Goal: Task Accomplishment & Management: Use online tool/utility

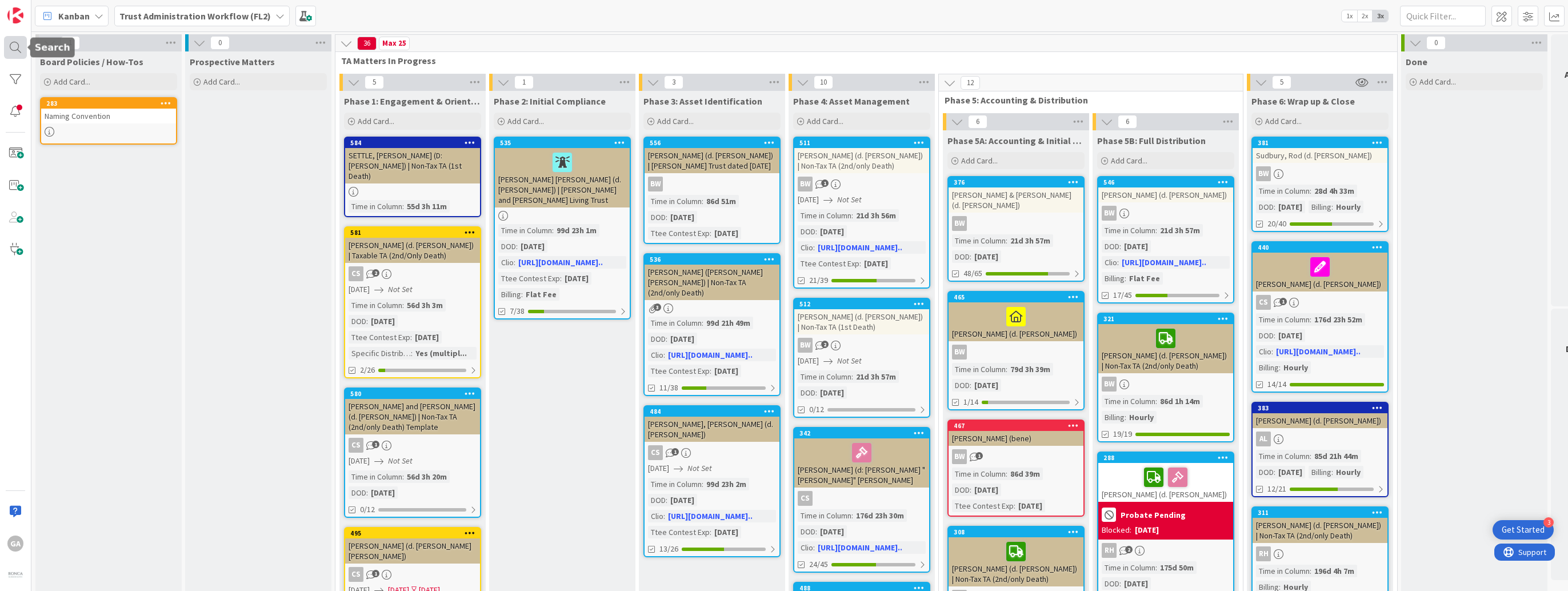
click at [11, 45] on div at bounding box center [15, 47] width 23 height 23
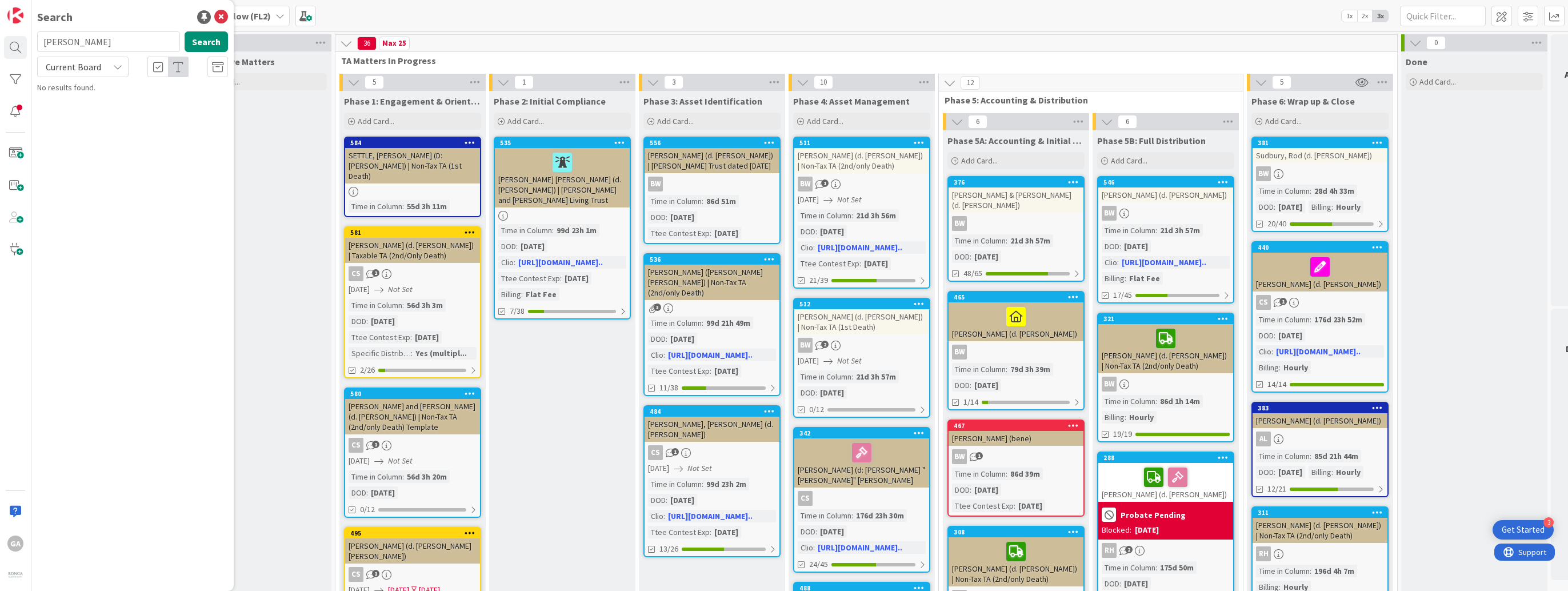
type input "[PERSON_NAME]"
click at [118, 68] on icon at bounding box center [117, 67] width 9 height 9
click at [87, 110] on span "All Boards" at bounding box center [103, 114] width 119 height 17
click at [221, 16] on icon at bounding box center [221, 17] width 14 height 14
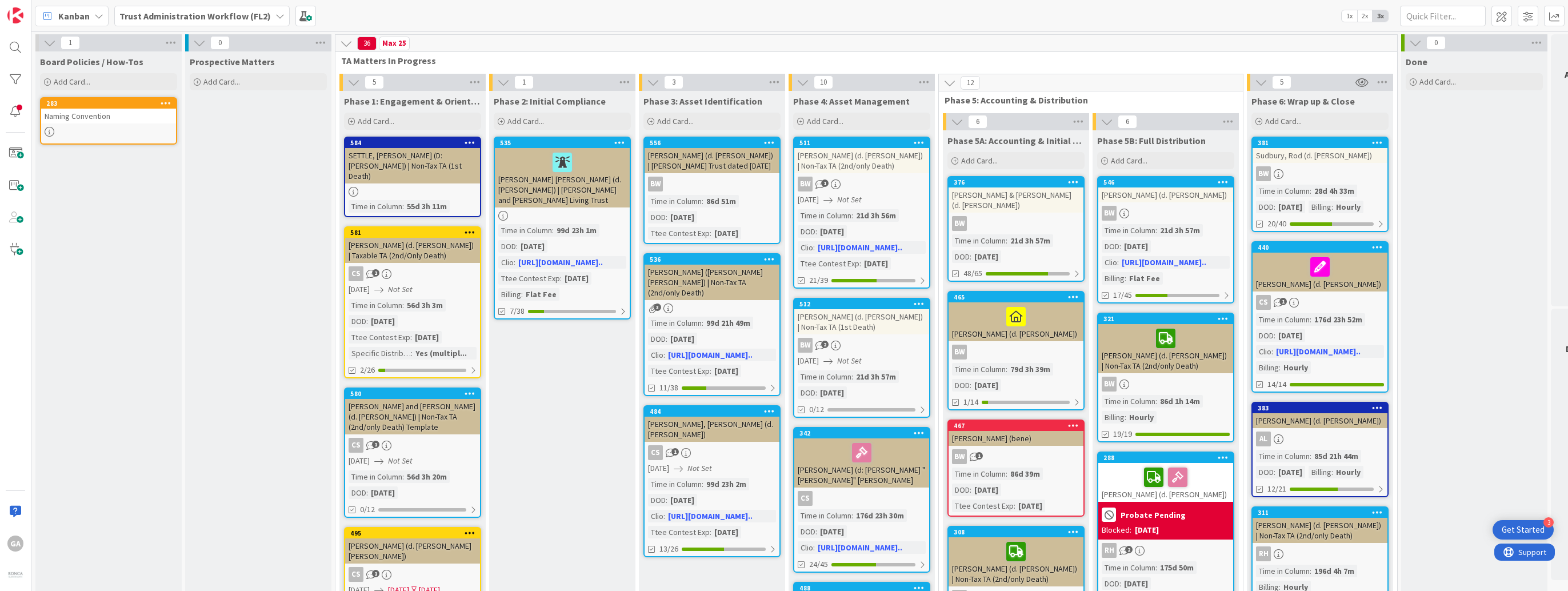
click at [275, 19] on icon at bounding box center [280, 16] width 9 height 9
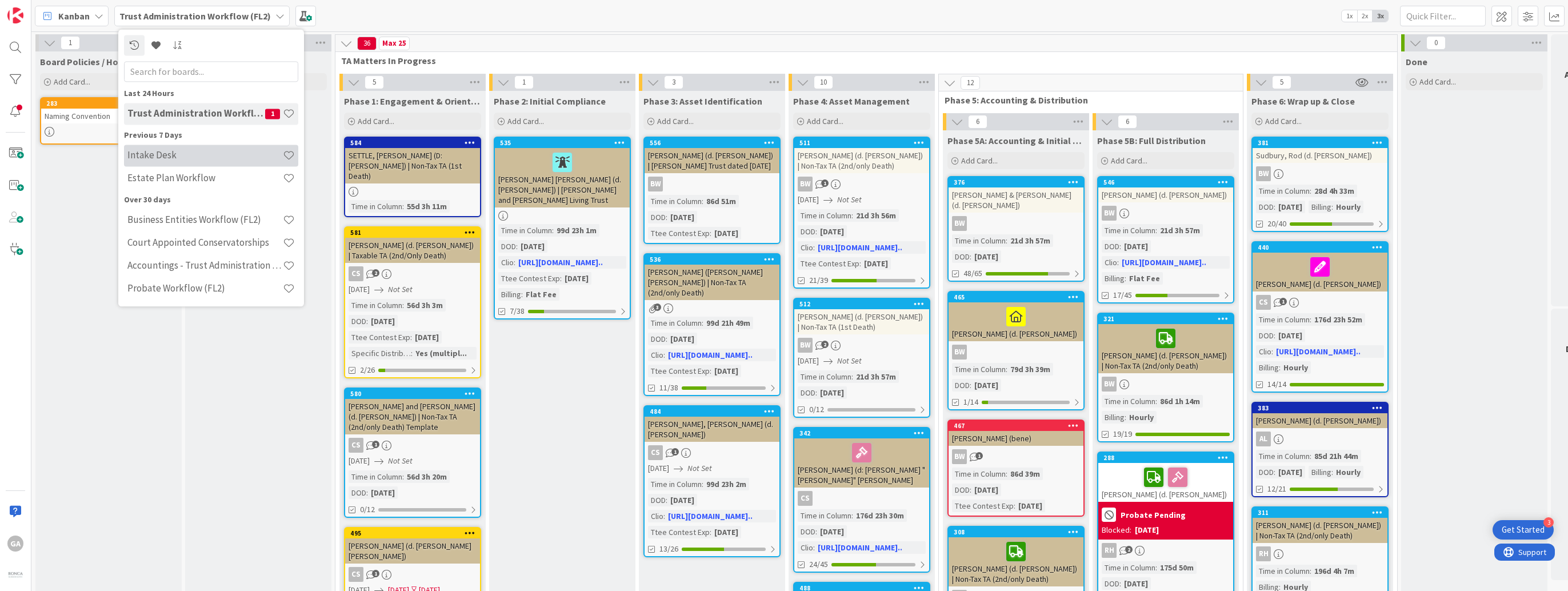
click at [158, 157] on h4 "Intake Desk" at bounding box center [204, 156] width 155 height 12
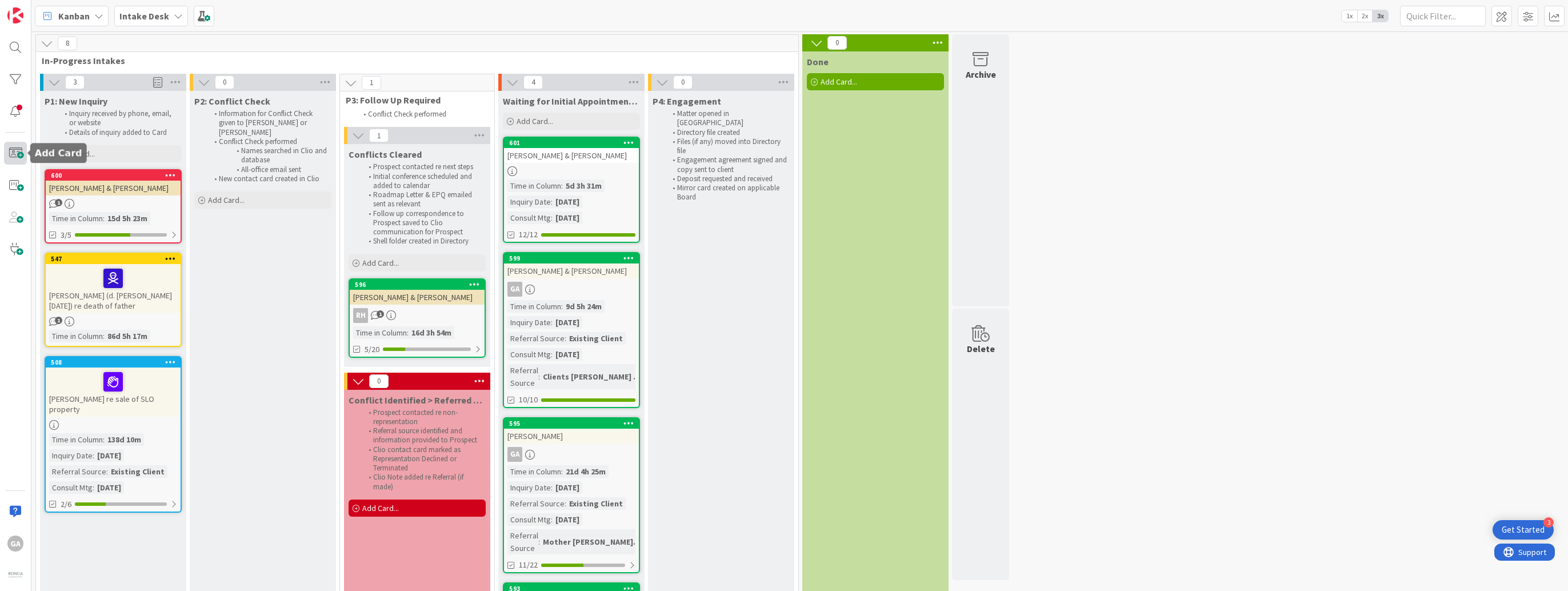
click at [12, 152] on span at bounding box center [15, 153] width 23 height 23
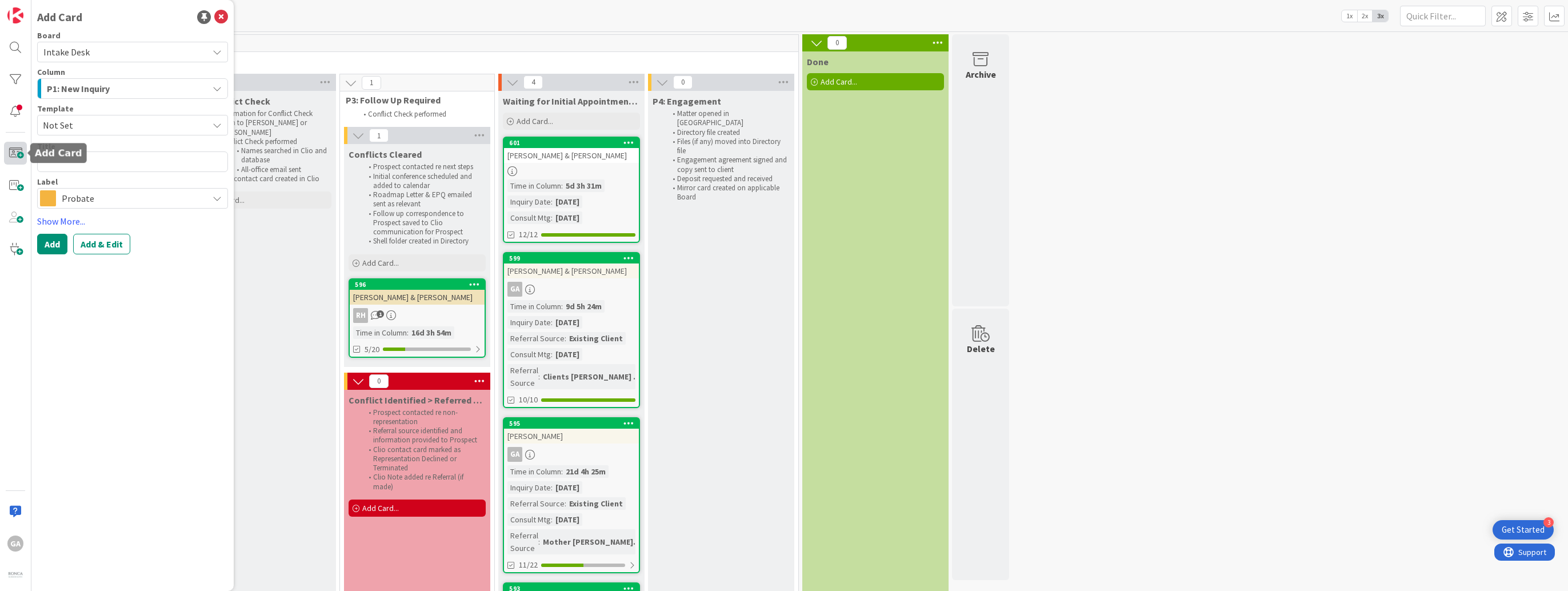
type textarea "x"
type textarea "G"
type textarea "x"
type textarea "Gi"
type textarea "x"
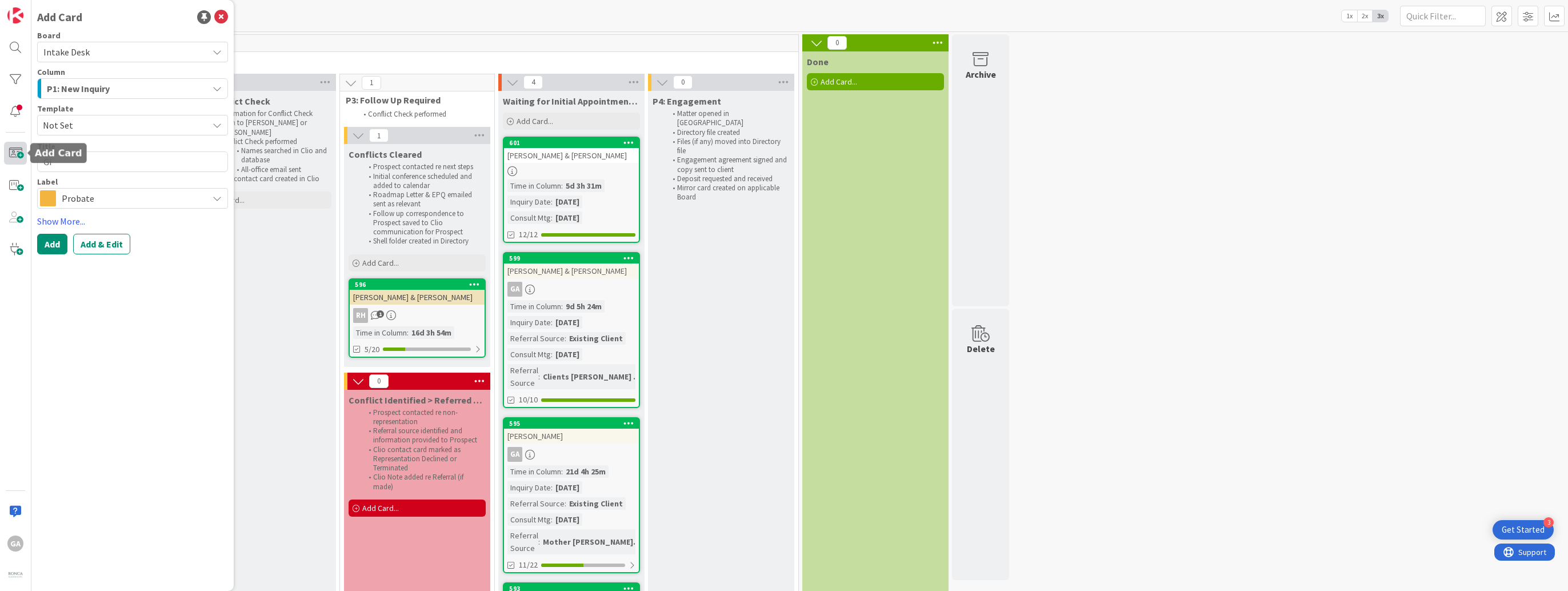
type textarea "[PERSON_NAME]"
type textarea "x"
type textarea "Gila"
type textarea "x"
type textarea "Gilab"
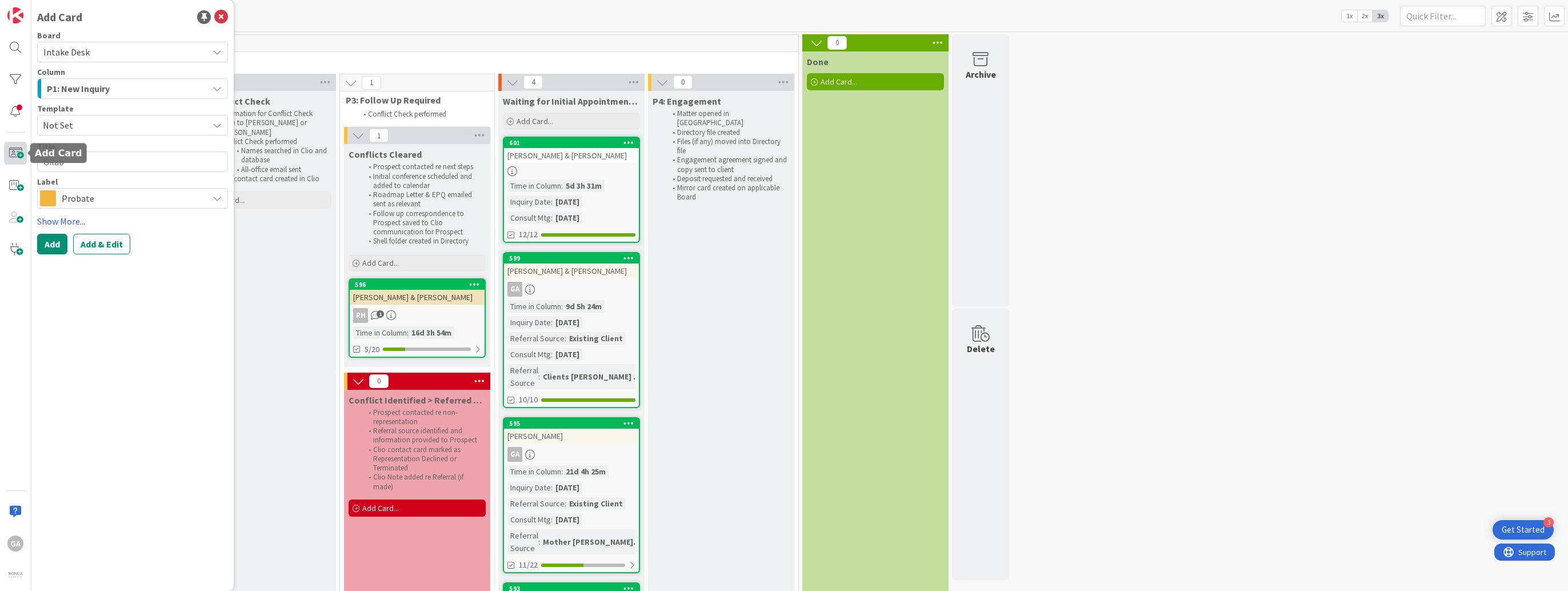
type textarea "x"
type textarea "Gilabe"
type textarea "x"
type textarea "Gilaber"
type textarea "x"
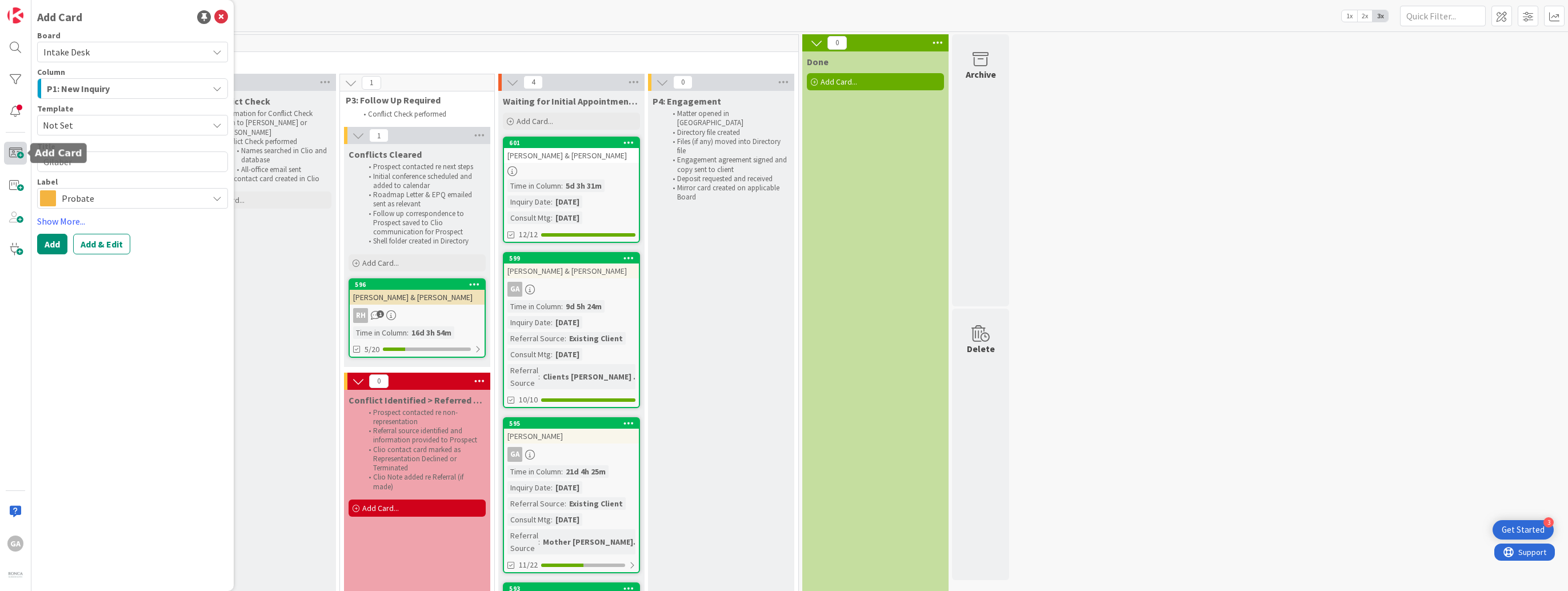
type textarea "Gilabert"
type textarea "x"
type textarea "[PERSON_NAME]"
type textarea "x"
type textarea "[PERSON_NAME],"
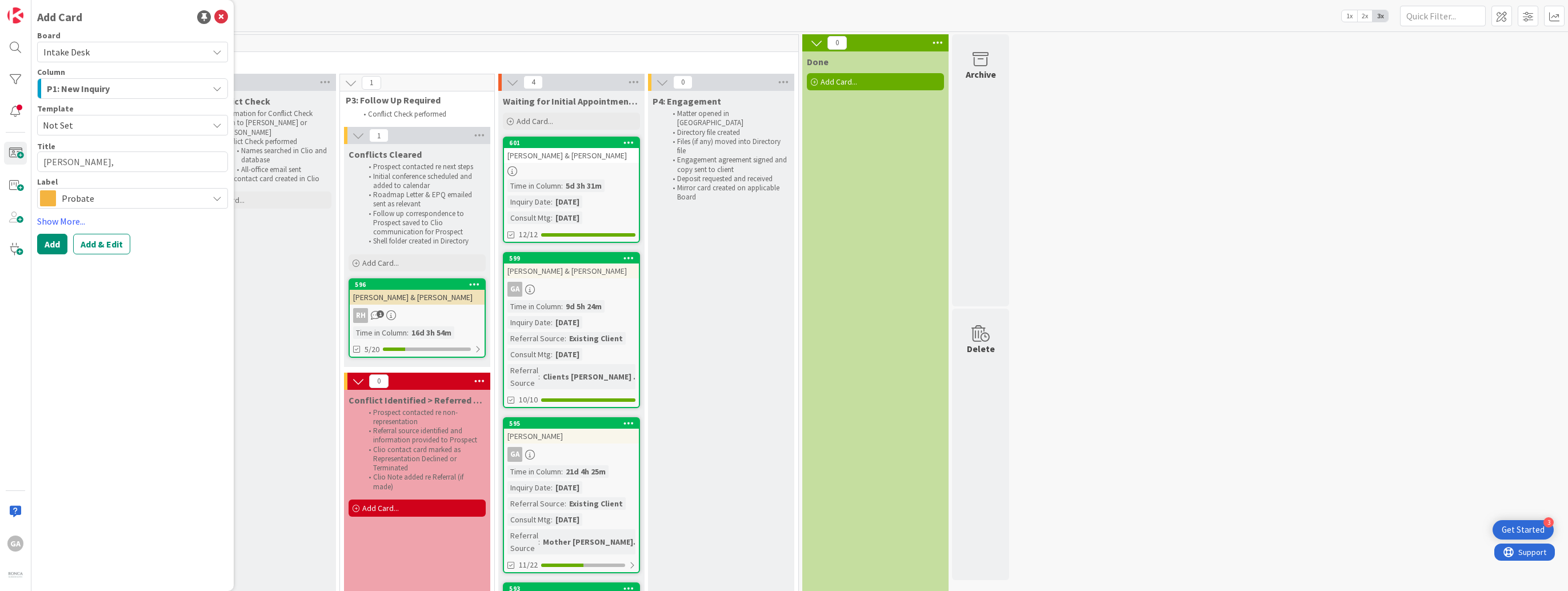
type textarea "x"
type textarea "[PERSON_NAME],"
type textarea "x"
type textarea "[PERSON_NAME], M"
type textarea "x"
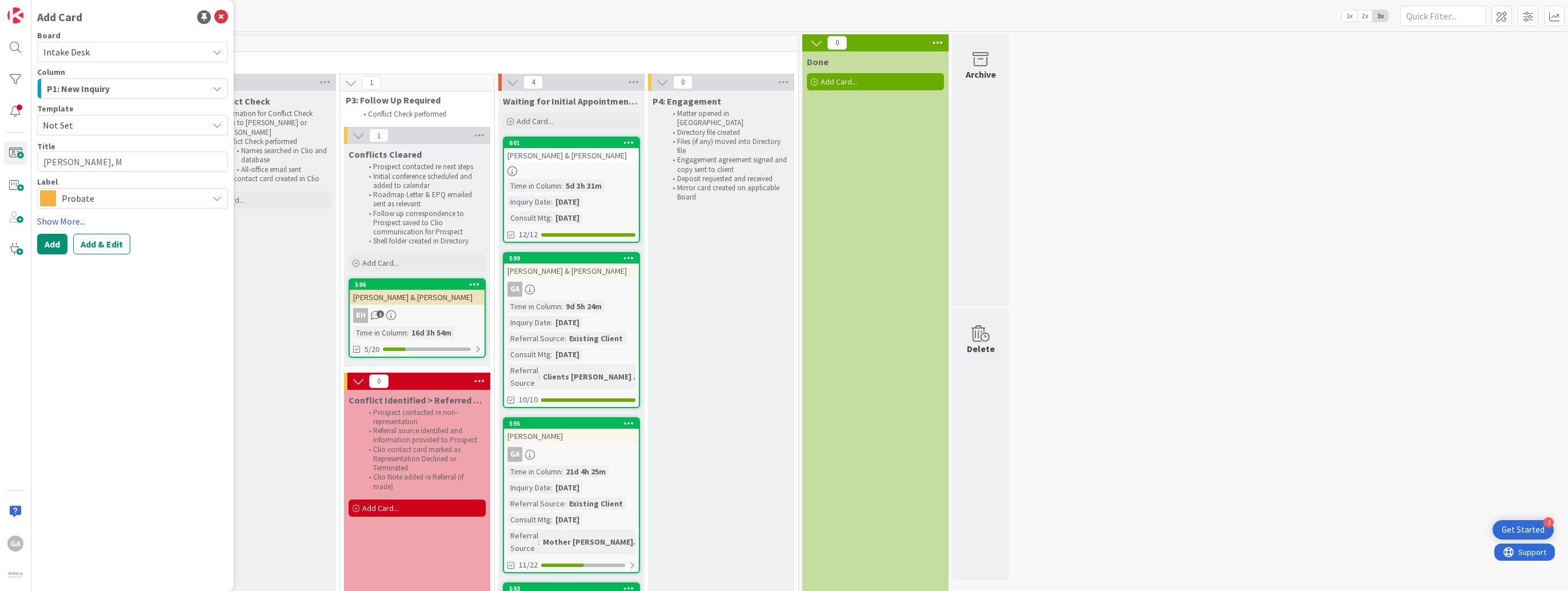
type textarea "[PERSON_NAME]"
type textarea "x"
type textarea "[PERSON_NAME], Mad"
type textarea "x"
type textarea "[PERSON_NAME]"
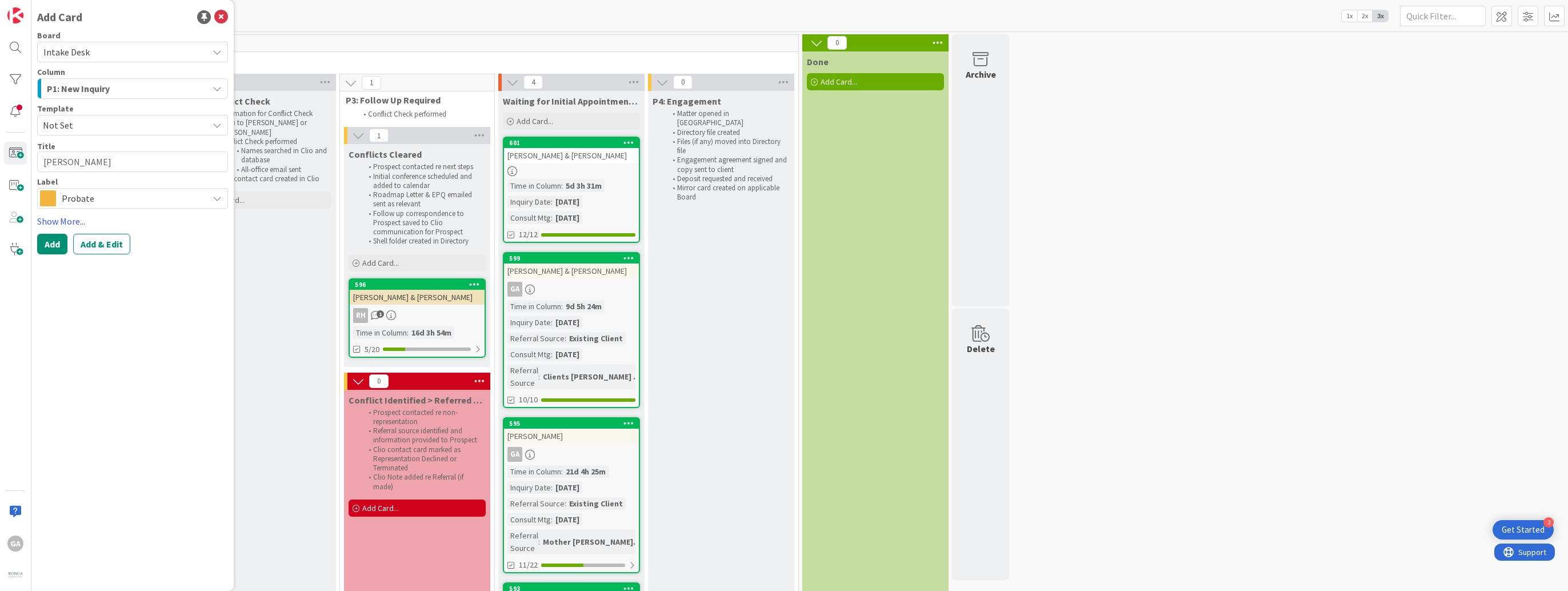
type textarea "x"
type textarea "[PERSON_NAME], Madal"
type textarea "x"
type textarea "[PERSON_NAME], Madali"
type textarea "x"
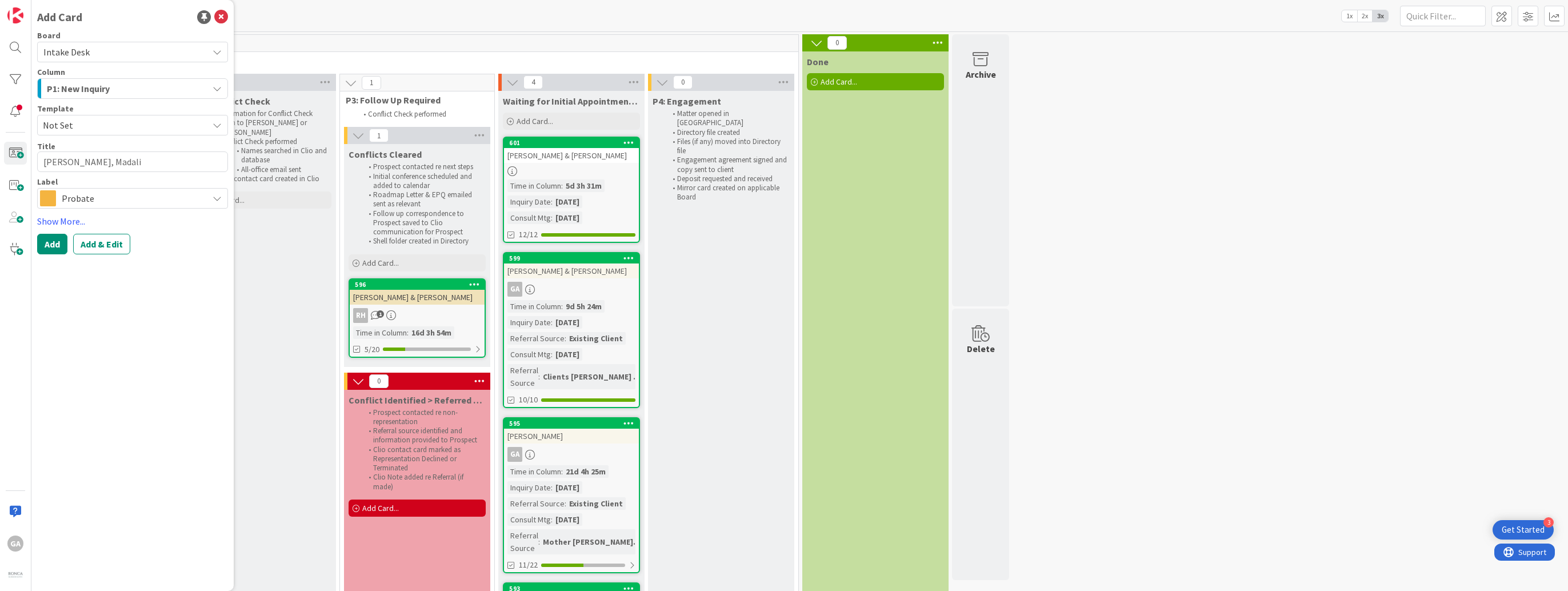
type textarea "[PERSON_NAME]"
type textarea "x"
type textarea "[PERSON_NAME]"
click at [213, 198] on icon at bounding box center [217, 198] width 9 height 9
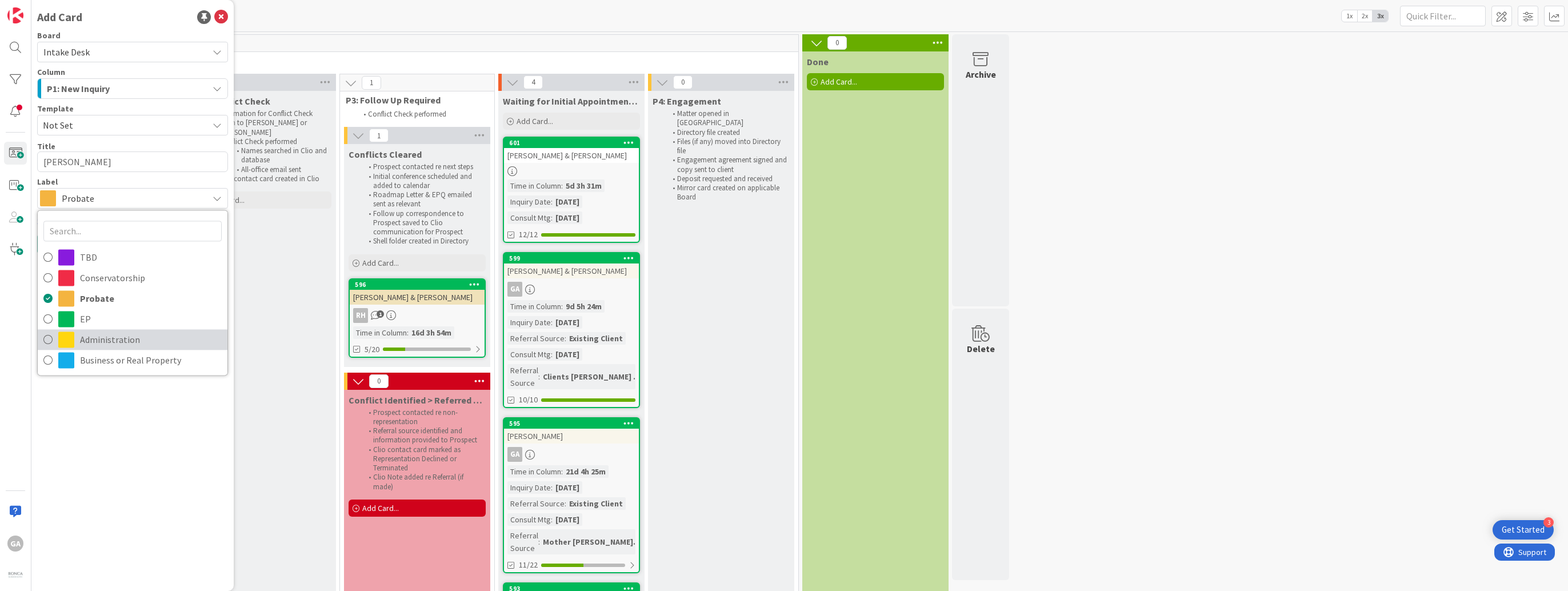
click at [146, 345] on span "Administration" at bounding box center [151, 340] width 141 height 17
type textarea "x"
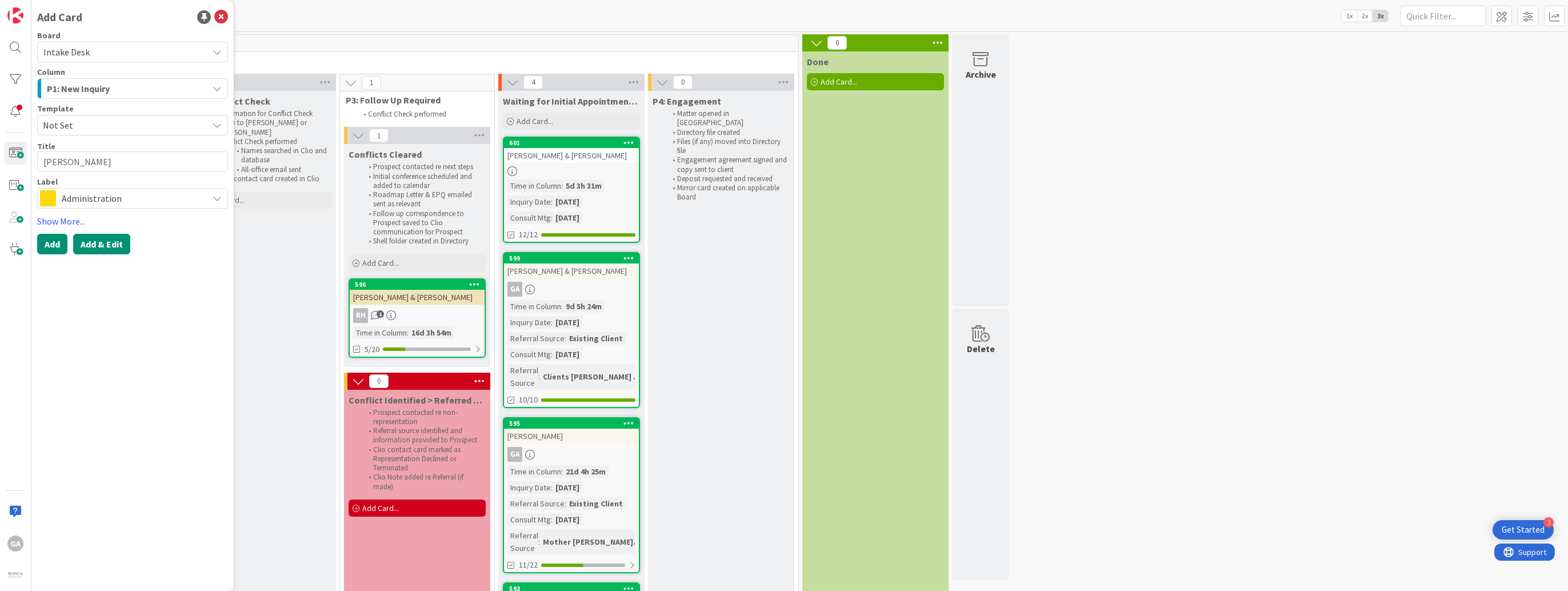
click at [88, 242] on button "Add & Edit" at bounding box center [102, 244] width 57 height 21
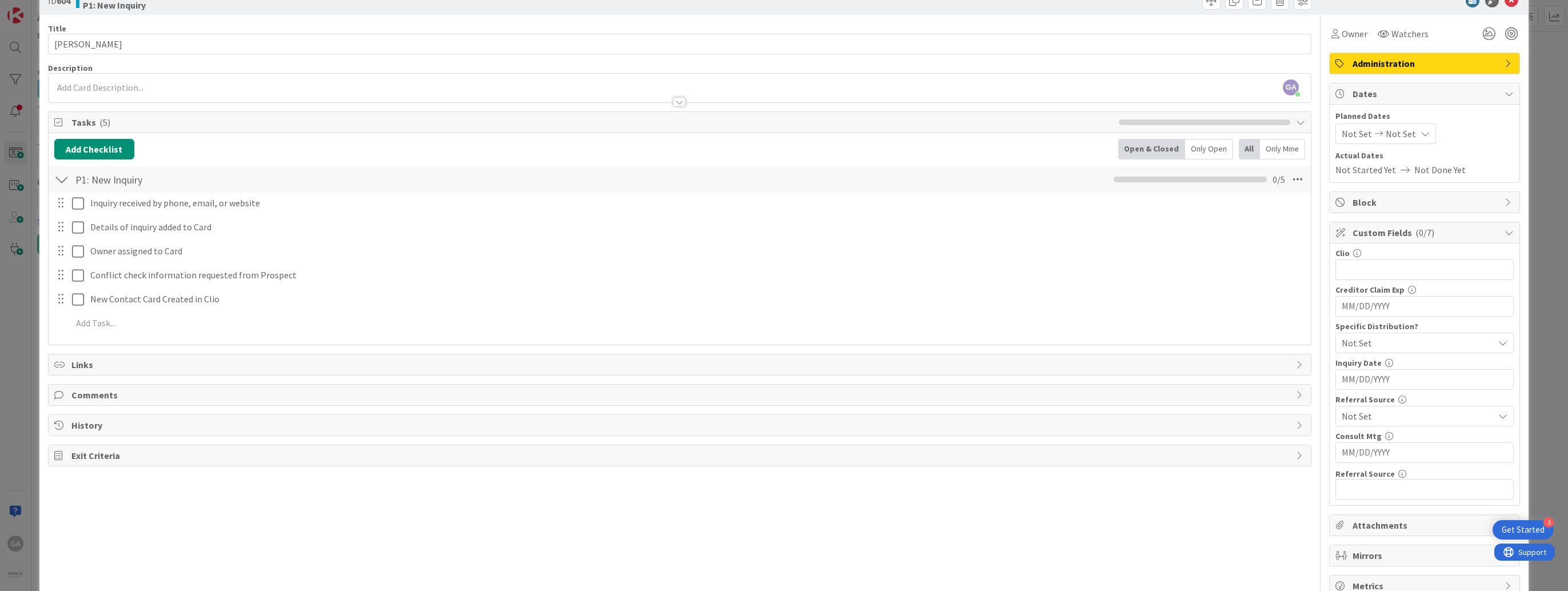
scroll to position [57, 0]
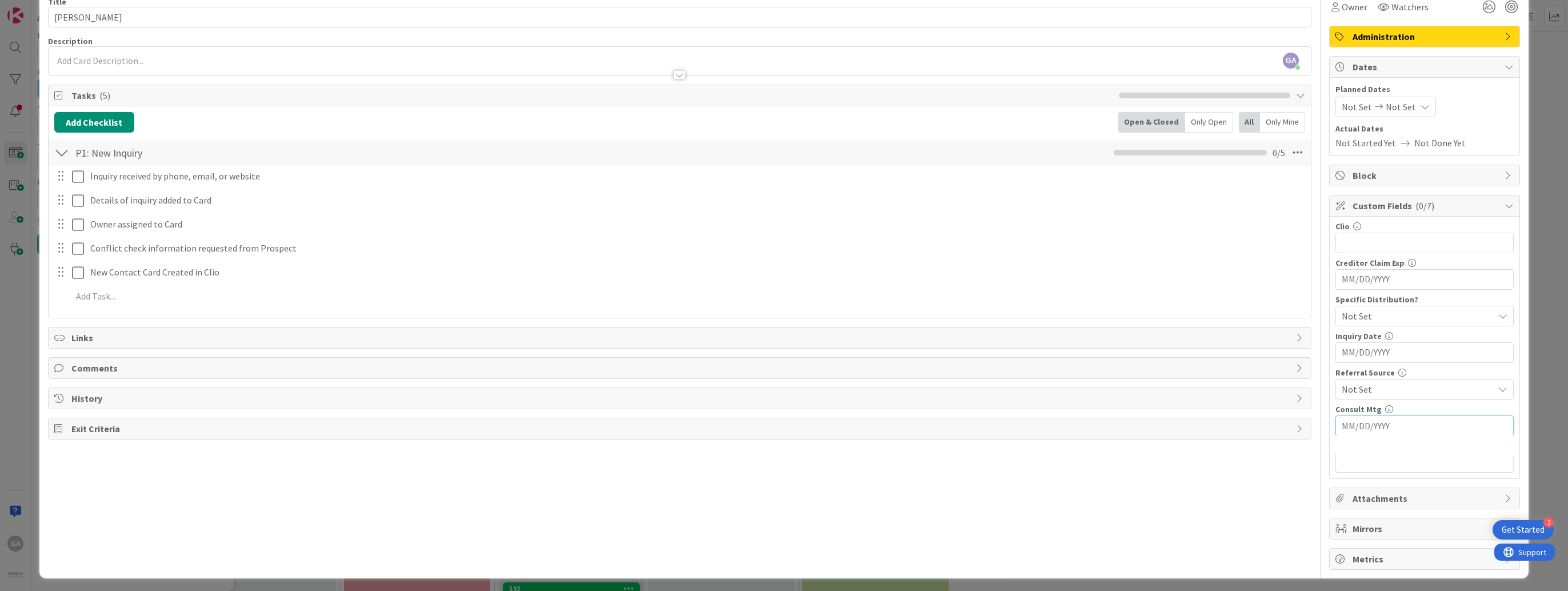
click at [1341, 427] on input "MM/DD/YYYY" at bounding box center [1424, 426] width 165 height 19
click at [1423, 560] on td "22" at bounding box center [1427, 561] width 22 height 21
type input "[DATE]"
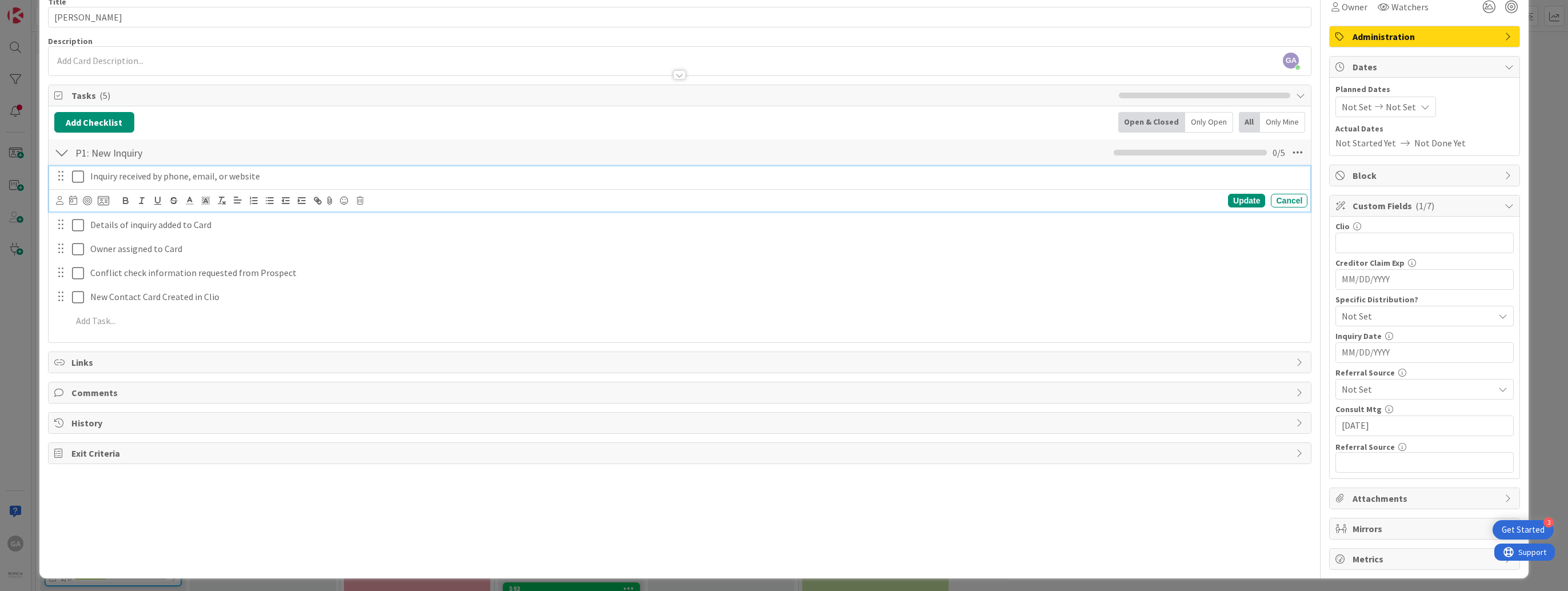
click at [78, 178] on icon at bounding box center [78, 176] width 12 height 14
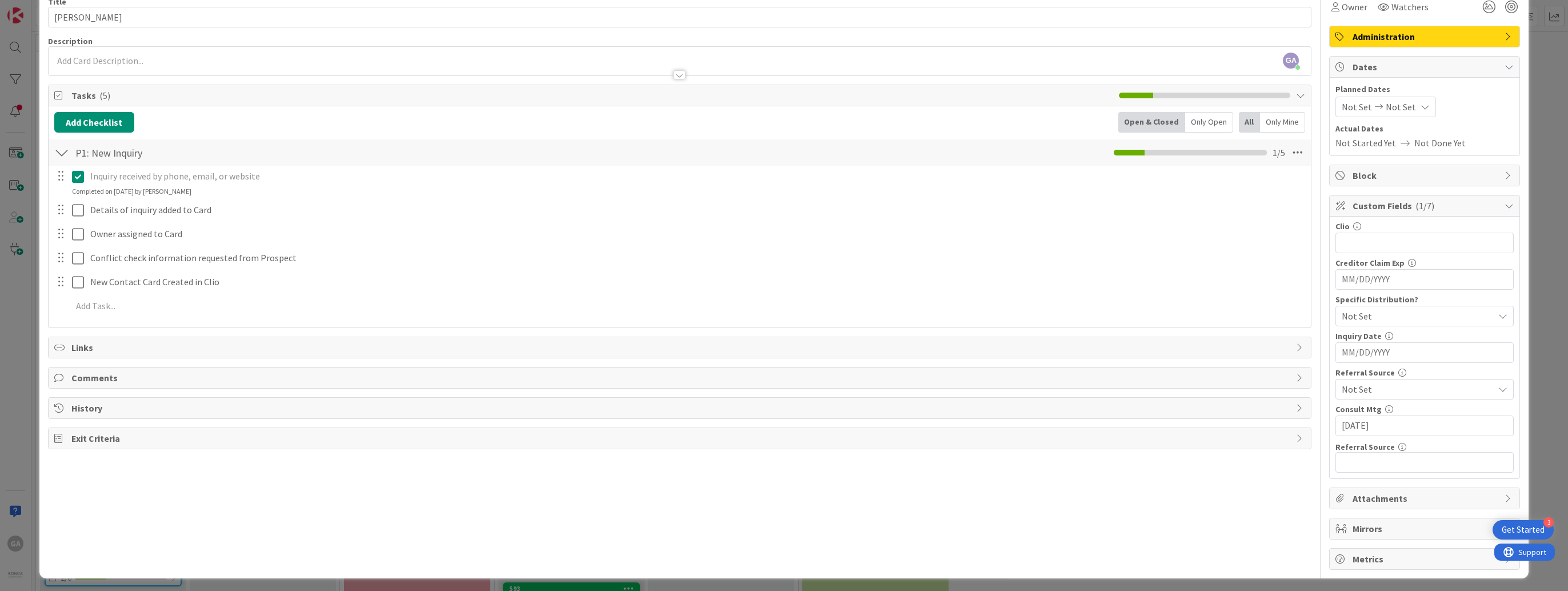
scroll to position [0, 0]
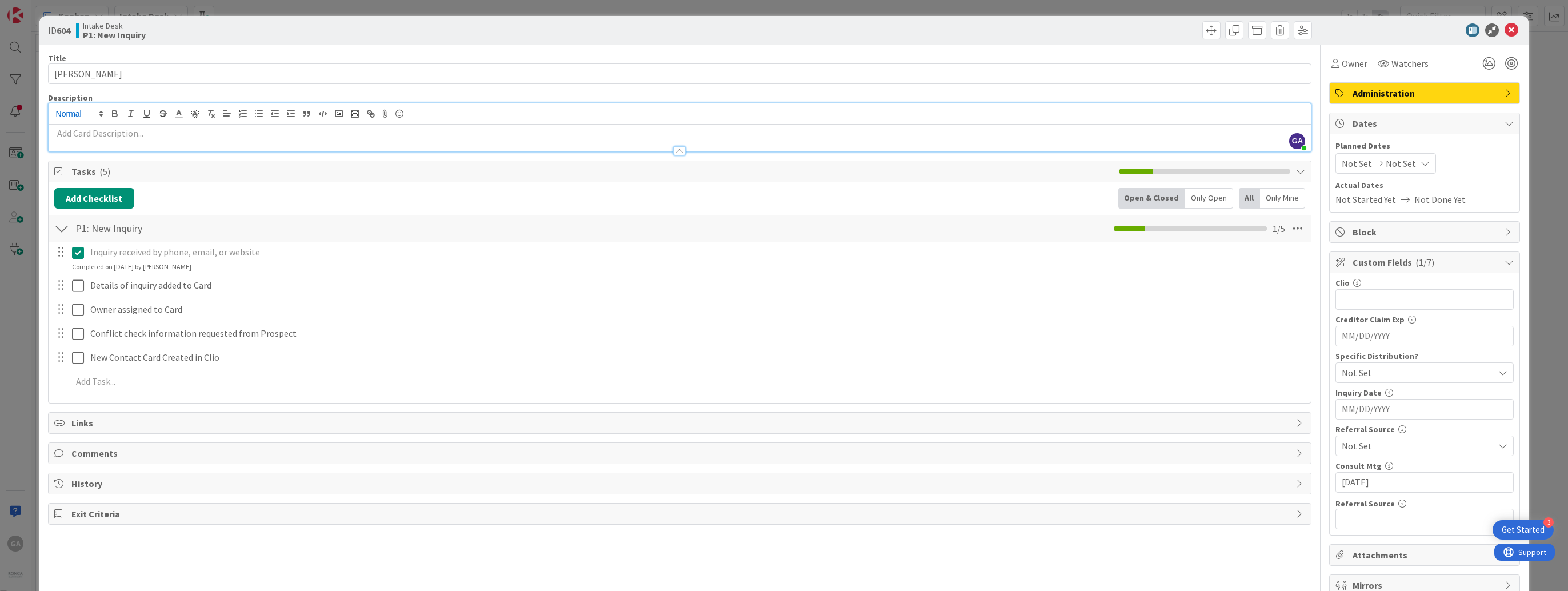
click at [92, 110] on div "GA [PERSON_NAME] joined 3 m ago" at bounding box center [680, 127] width 1263 height 48
drag, startPoint x: 92, startPoint y: 110, endPoint x: 284, endPoint y: 131, distance: 193.1
click at [284, 131] on p at bounding box center [680, 133] width 1251 height 13
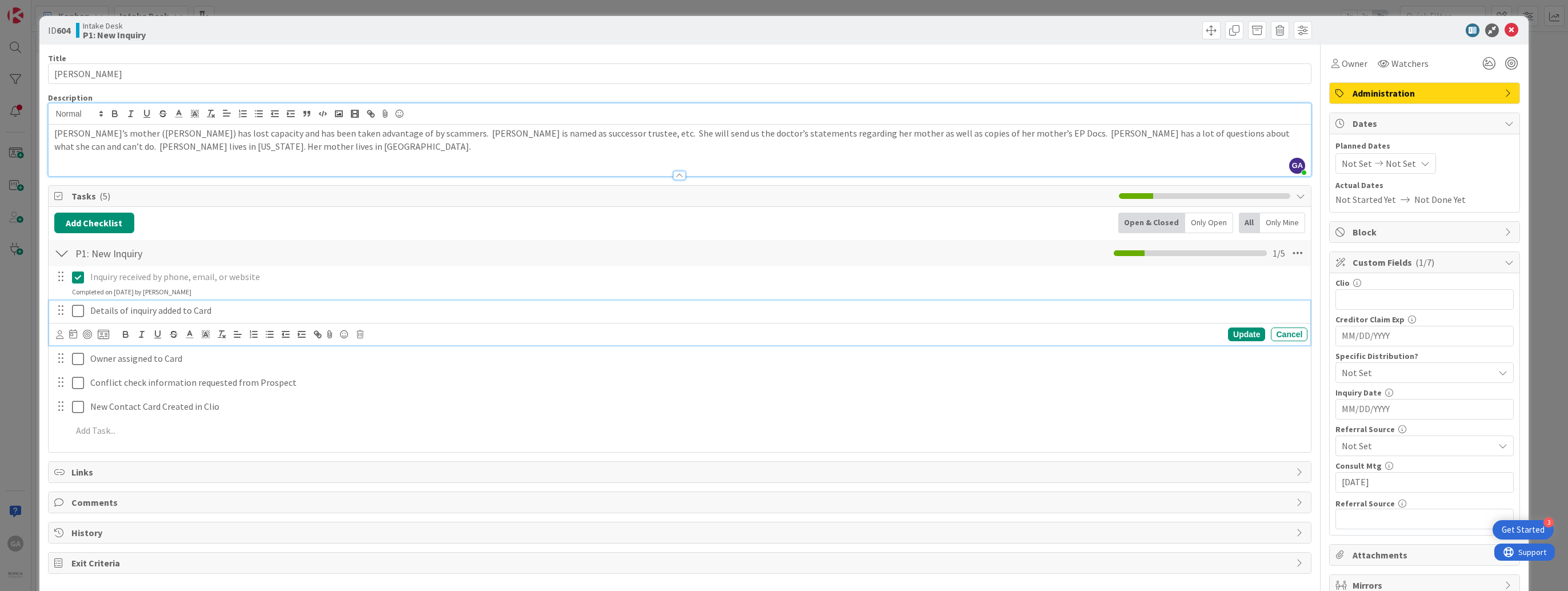
click at [78, 311] on icon at bounding box center [78, 310] width 12 height 14
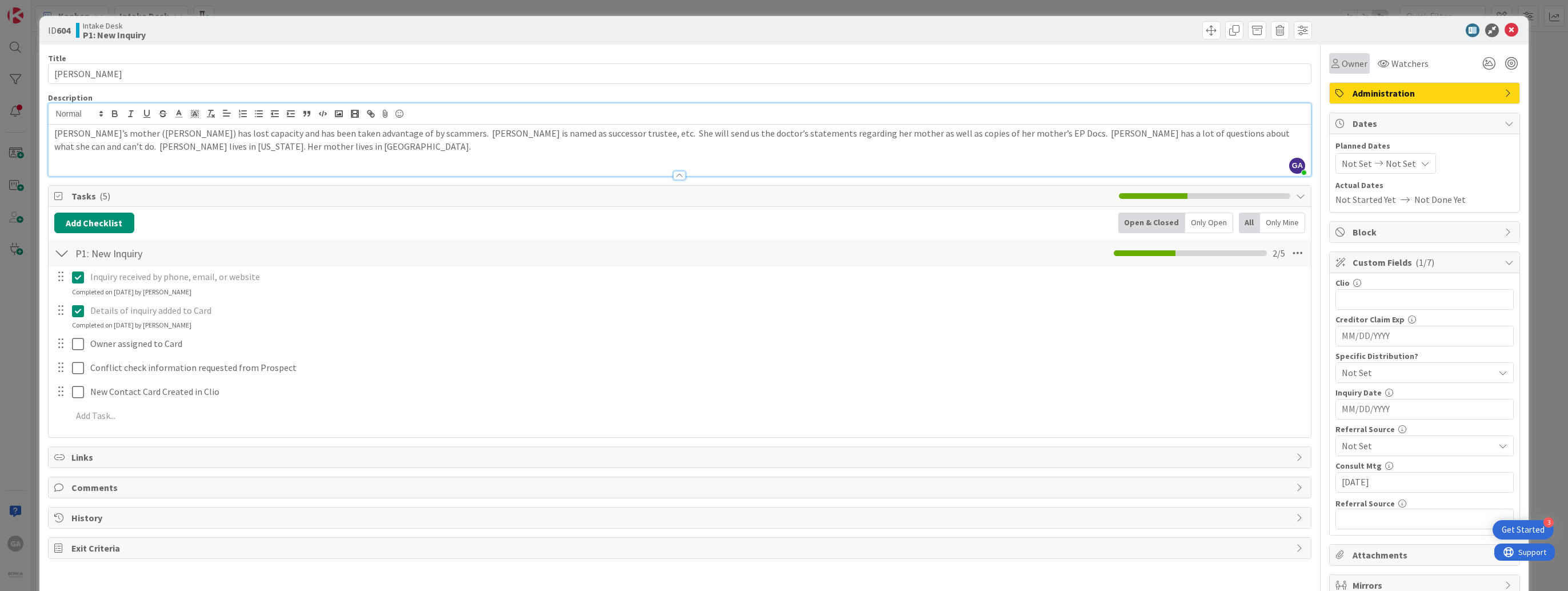
click at [1341, 59] on span "Owner" at bounding box center [1354, 63] width 26 height 14
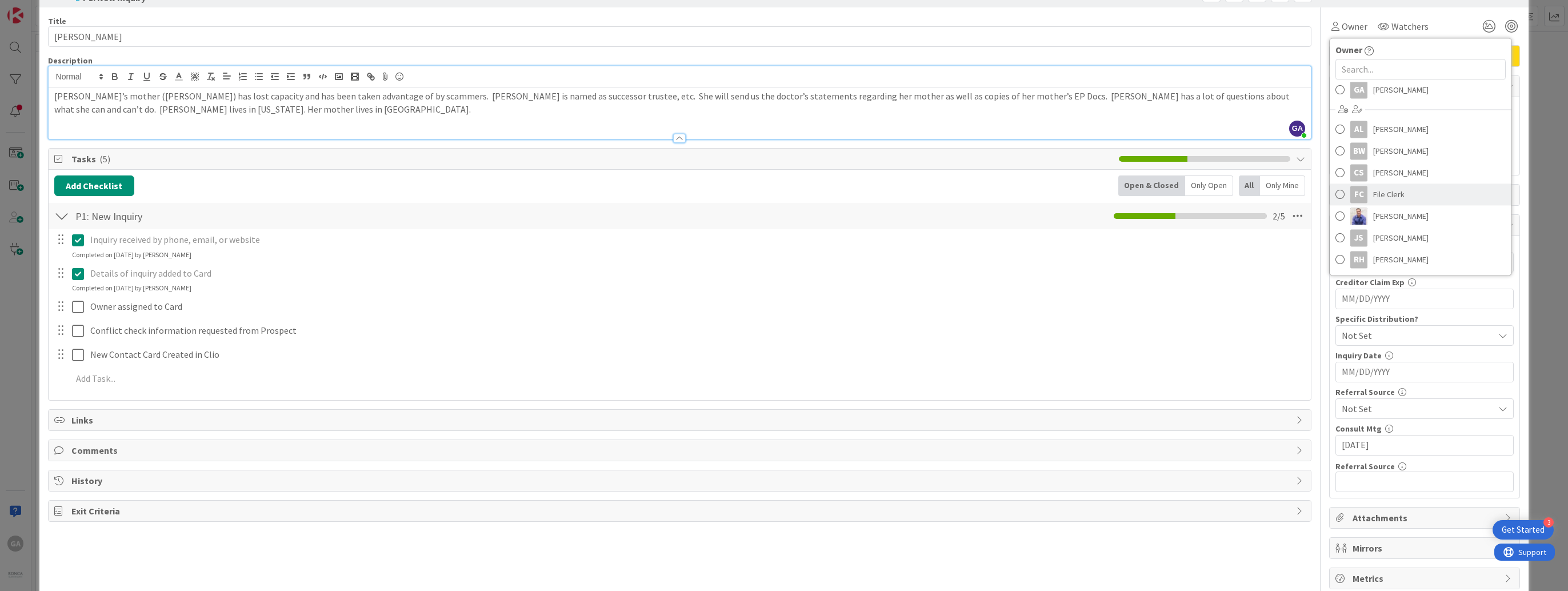
scroll to position [57, 0]
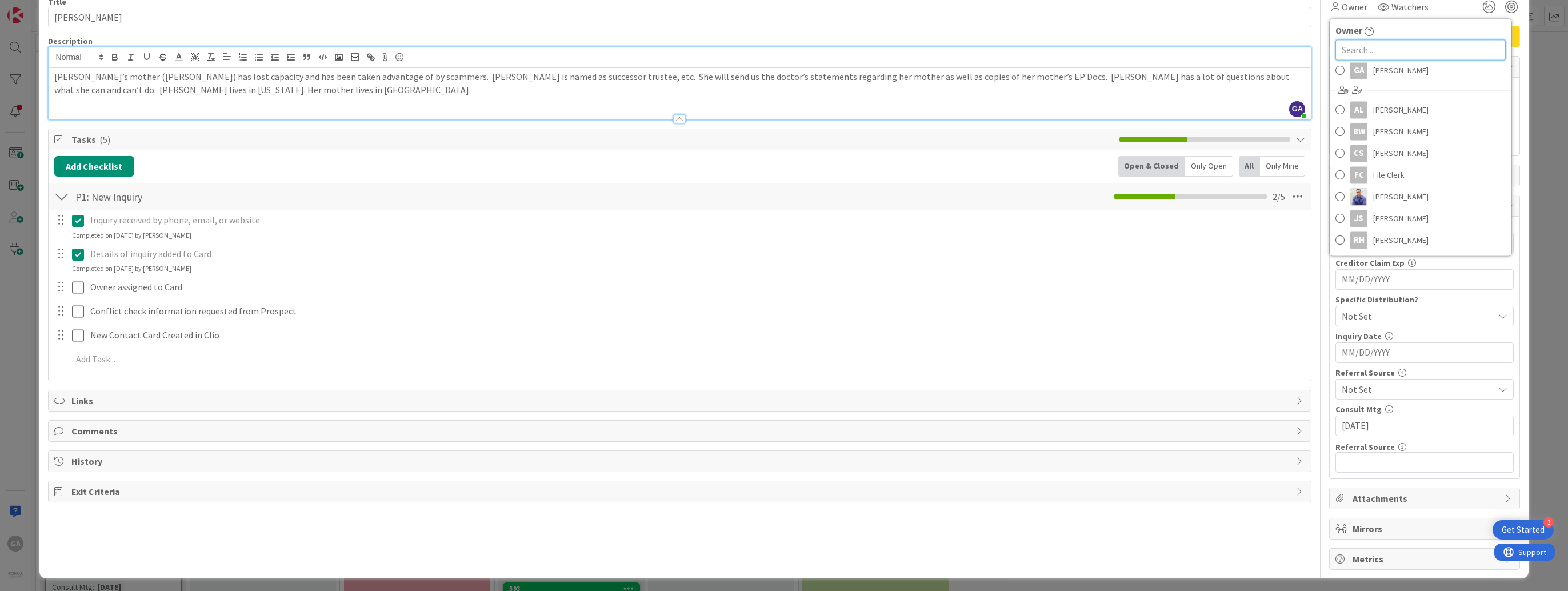
click at [1413, 50] on input "text" at bounding box center [1420, 50] width 170 height 21
click at [1143, 269] on div "Details of inquiry added to Card Update Cancel Completed on [DATE] by [PERSON_N…" at bounding box center [680, 259] width 1262 height 31
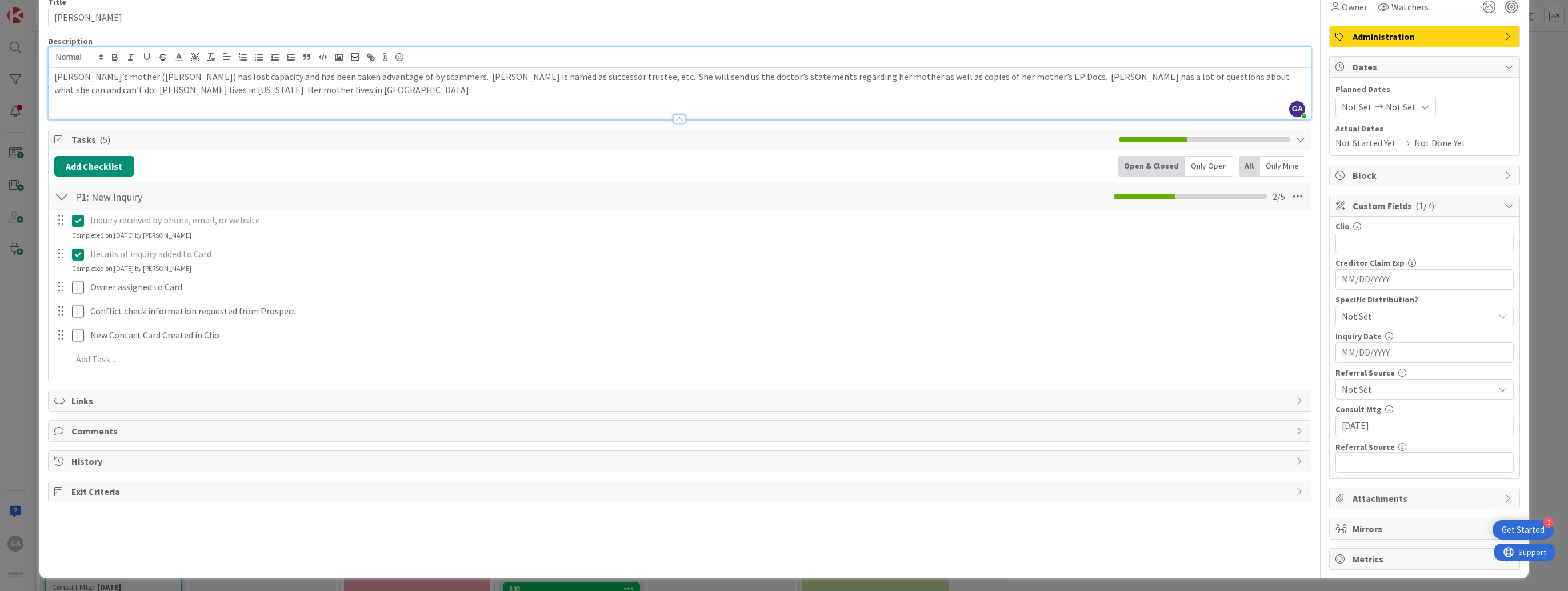
click at [1260, 77] on p "[PERSON_NAME]’s mother ([PERSON_NAME]) has lost capacity and has been taken adv…" at bounding box center [680, 83] width 1251 height 26
click at [1341, 4] on span "Owner" at bounding box center [1354, 6] width 26 height 14
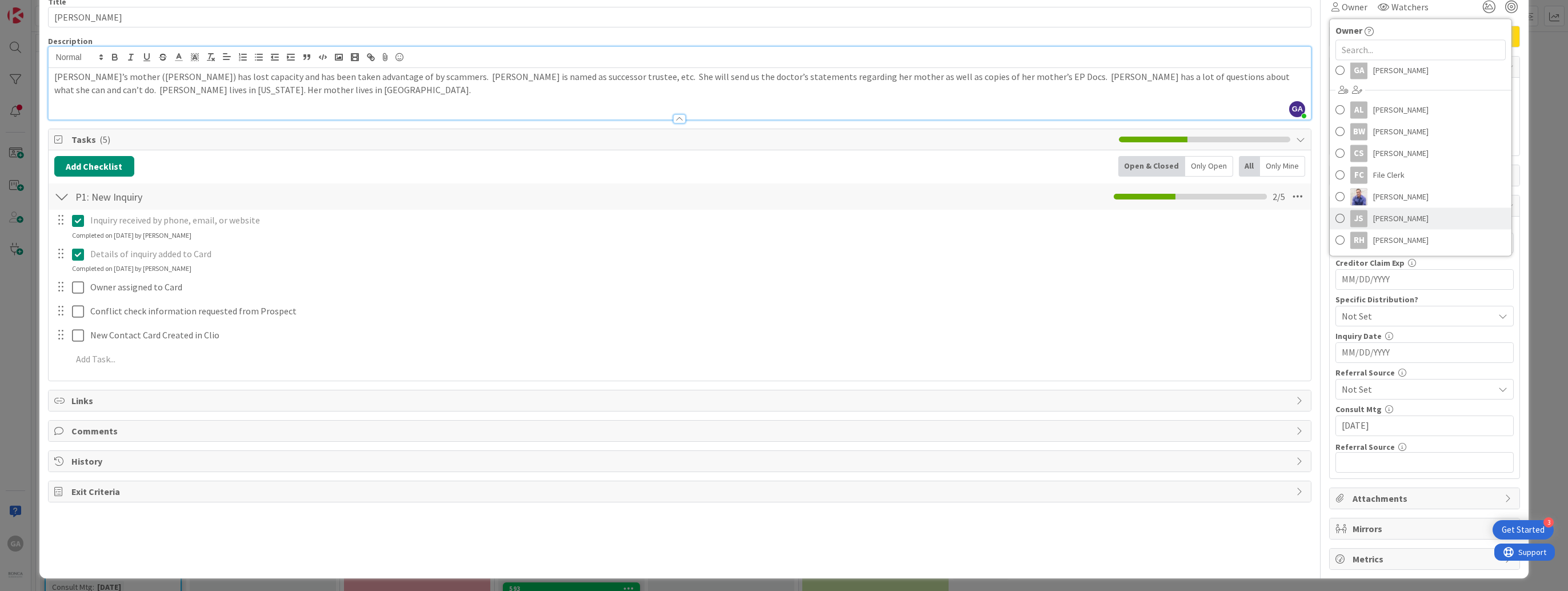
click at [1335, 216] on span at bounding box center [1340, 218] width 9 height 17
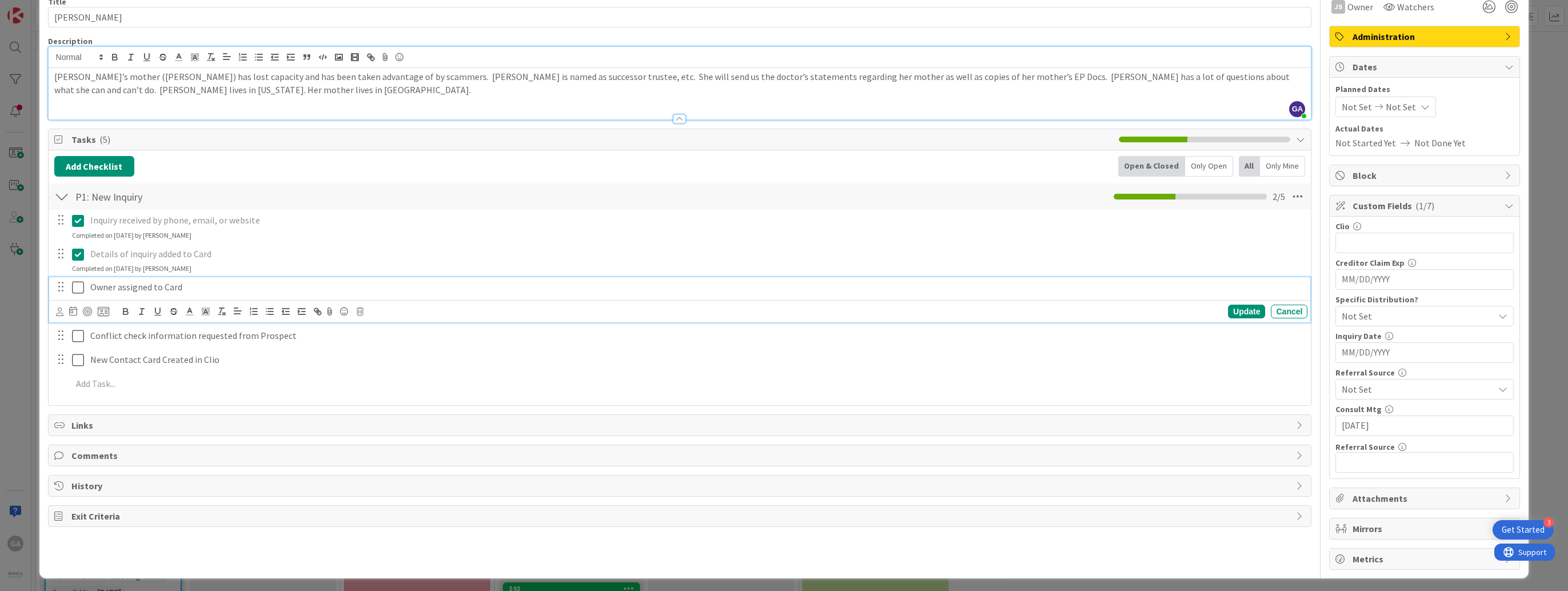
click at [80, 290] on icon at bounding box center [78, 287] width 12 height 14
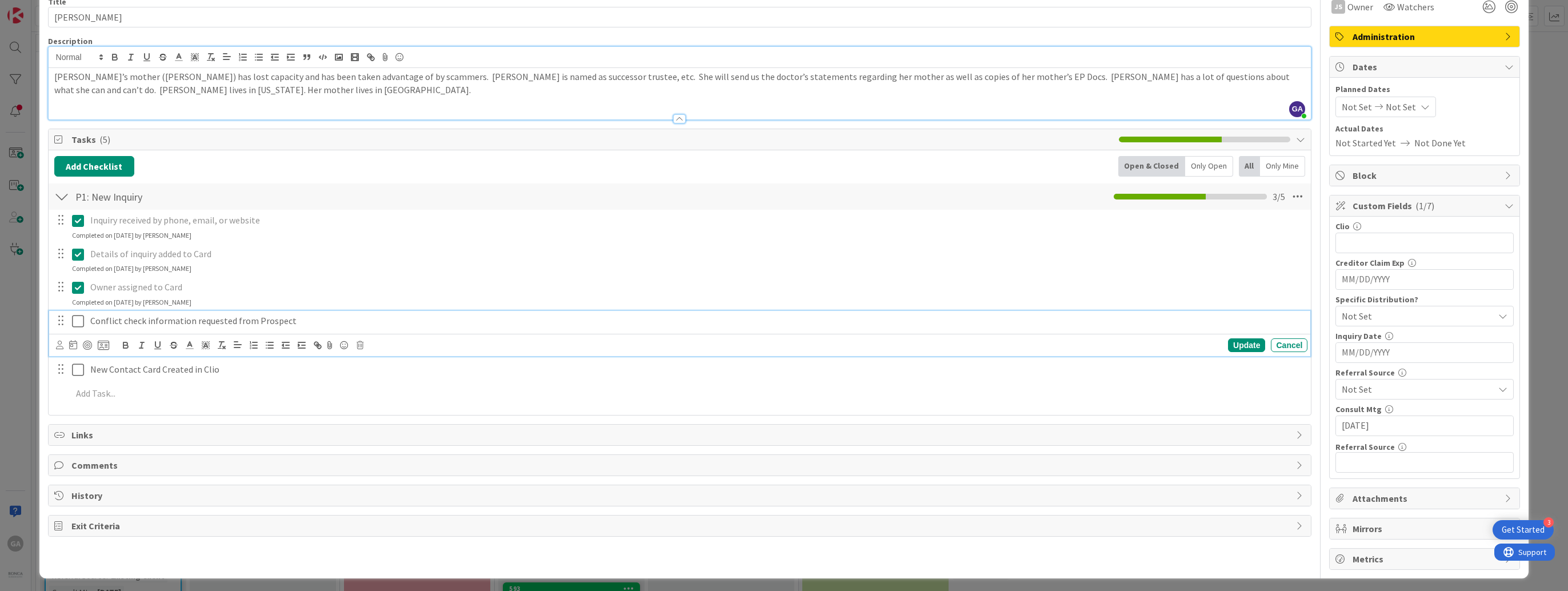
click at [74, 321] on icon at bounding box center [78, 321] width 12 height 14
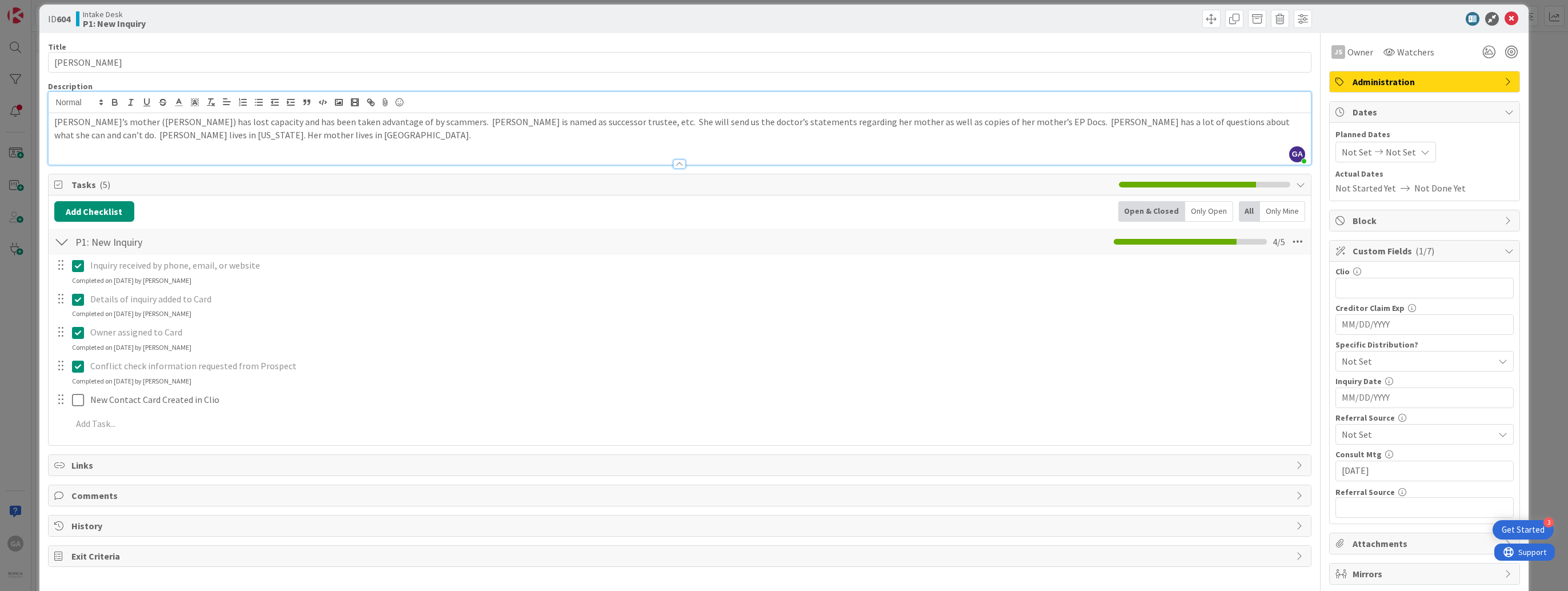
scroll to position [0, 0]
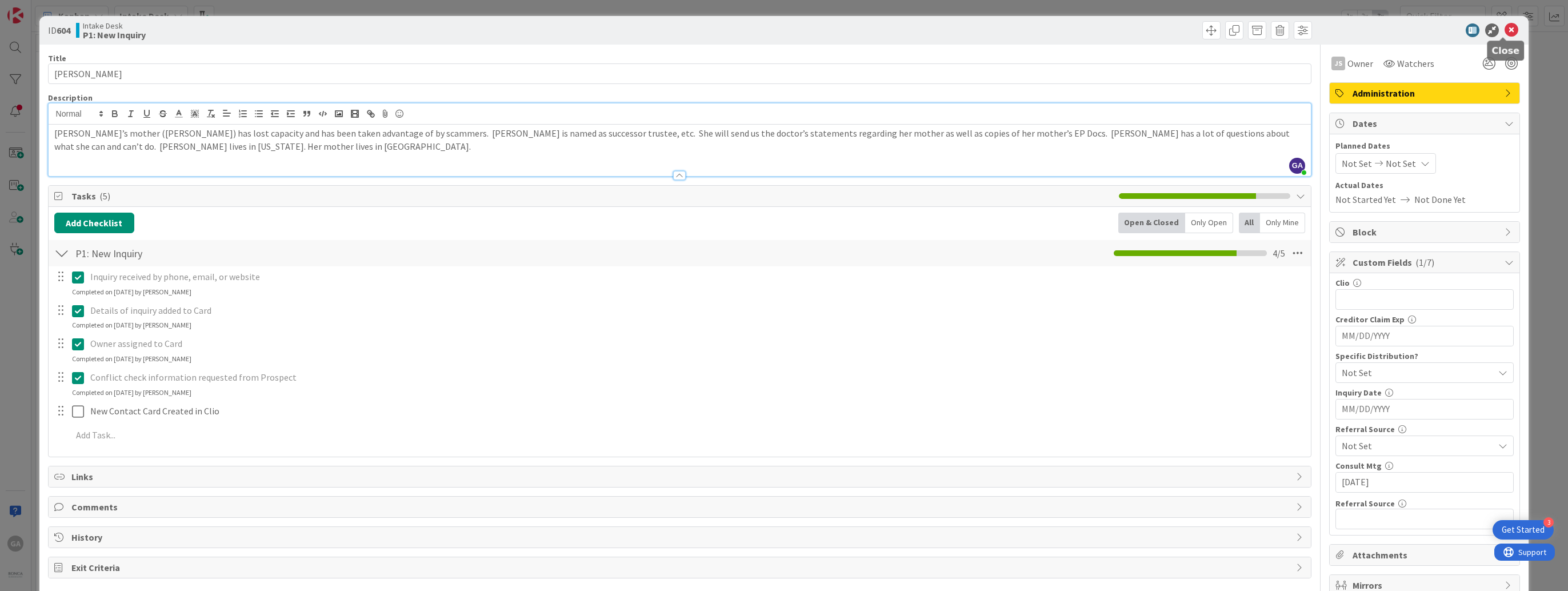
click at [1504, 31] on icon at bounding box center [1511, 30] width 14 height 14
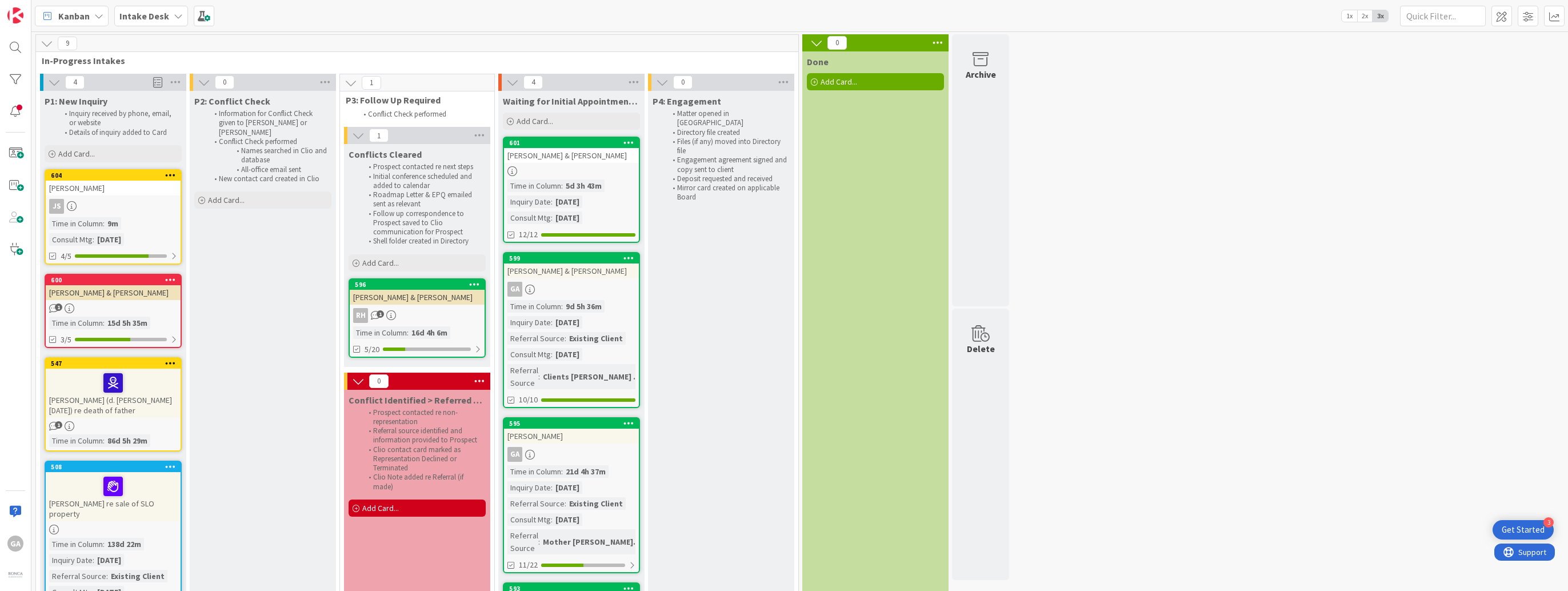
click at [135, 198] on div "604 [PERSON_NAME] JS Time in [GEOGRAPHIC_DATA] : 9m Consult Mtg : [DATE] 4/5" at bounding box center [113, 217] width 137 height 95
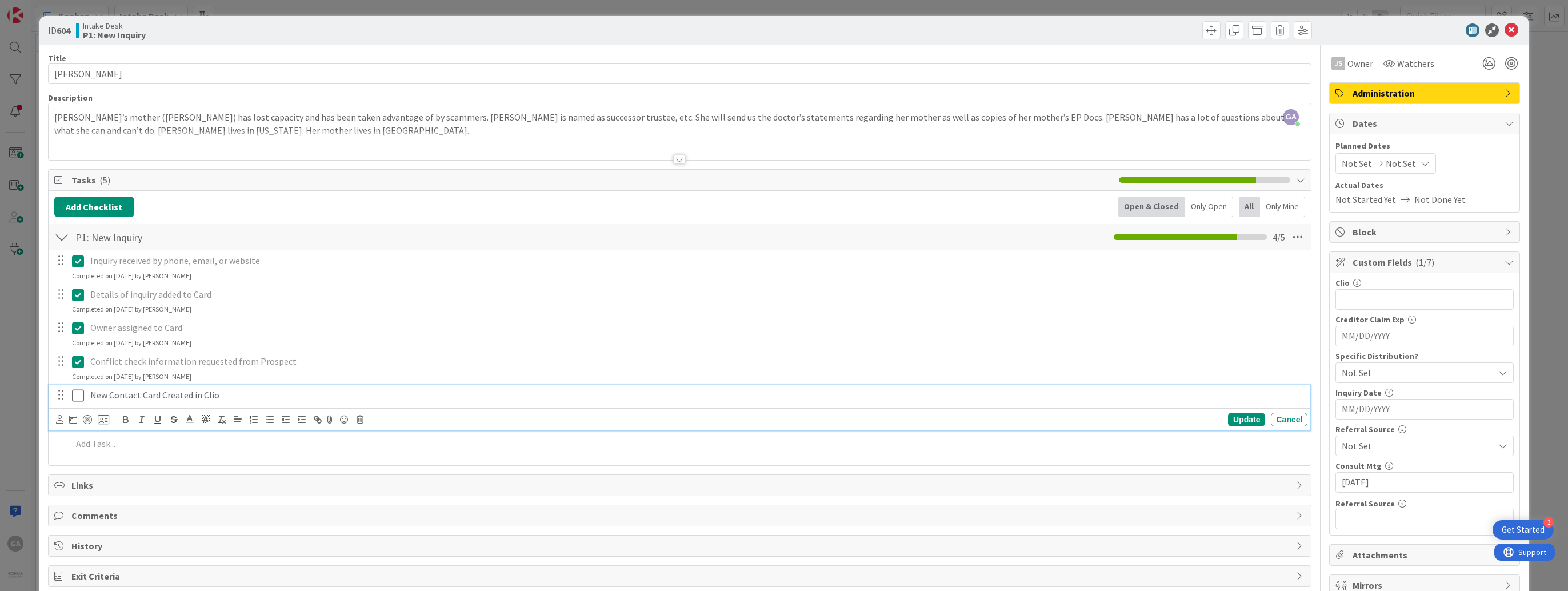
click at [75, 396] on icon at bounding box center [78, 396] width 12 height 14
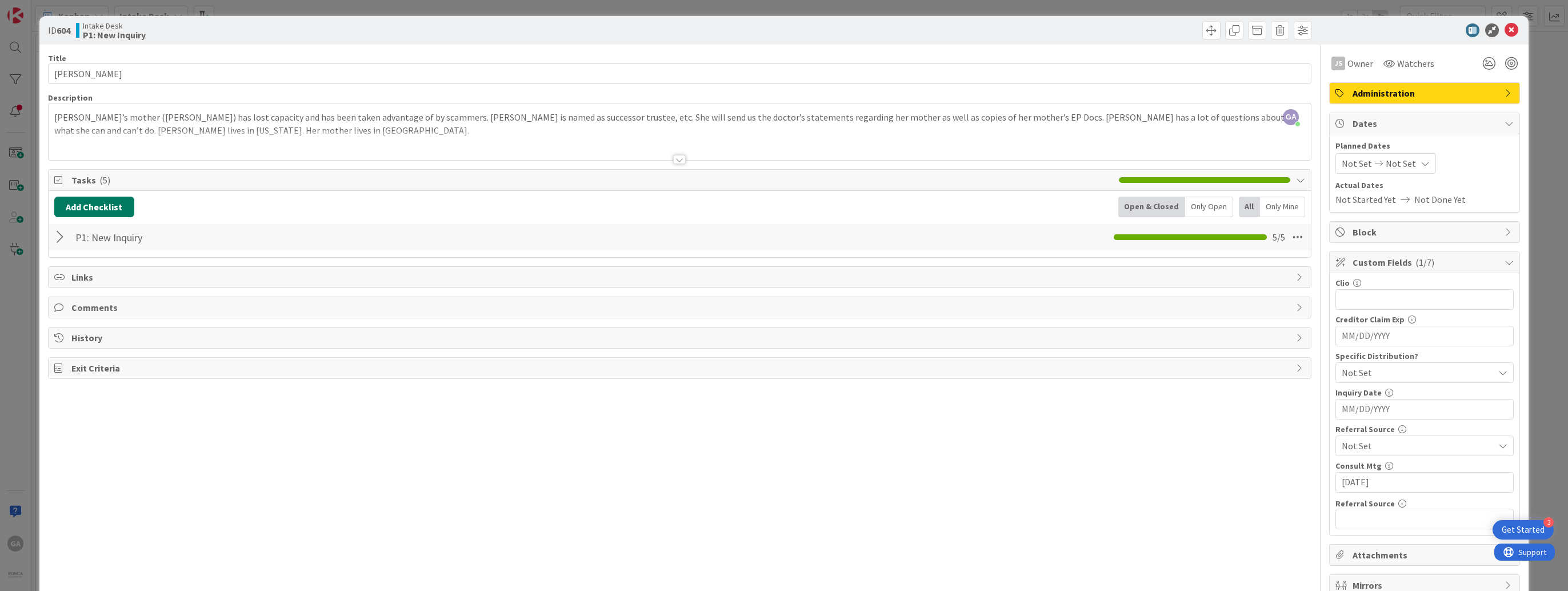
click at [84, 203] on button "Add Checklist" at bounding box center [94, 207] width 80 height 21
click at [101, 310] on link "Load template" at bounding box center [89, 310] width 58 height 12
click at [104, 292] on div "P2: Conflict Check" at bounding box center [149, 294] width 189 height 21
click at [71, 294] on button "Add" at bounding box center [75, 288] width 31 height 21
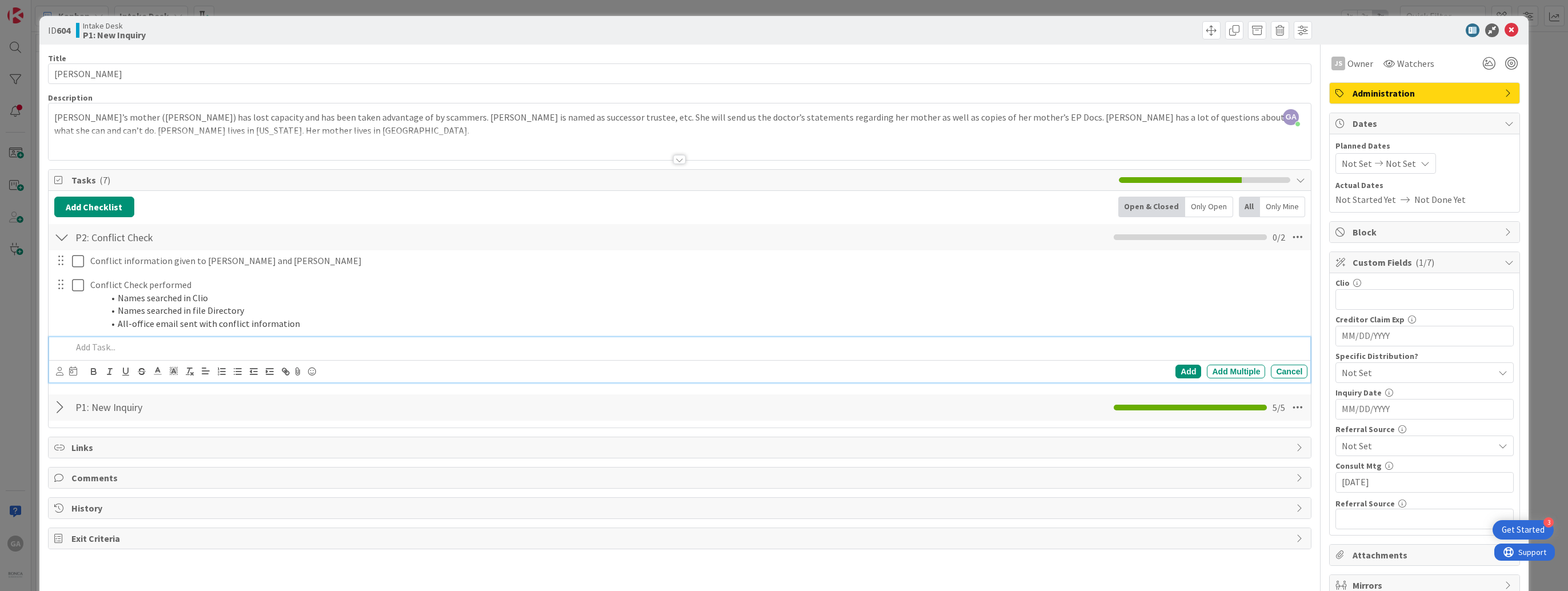
click at [695, 336] on div "Conflict information given to [PERSON_NAME] and [PERSON_NAME] Update Cancel Con…" at bounding box center [680, 319] width 1251 height 136
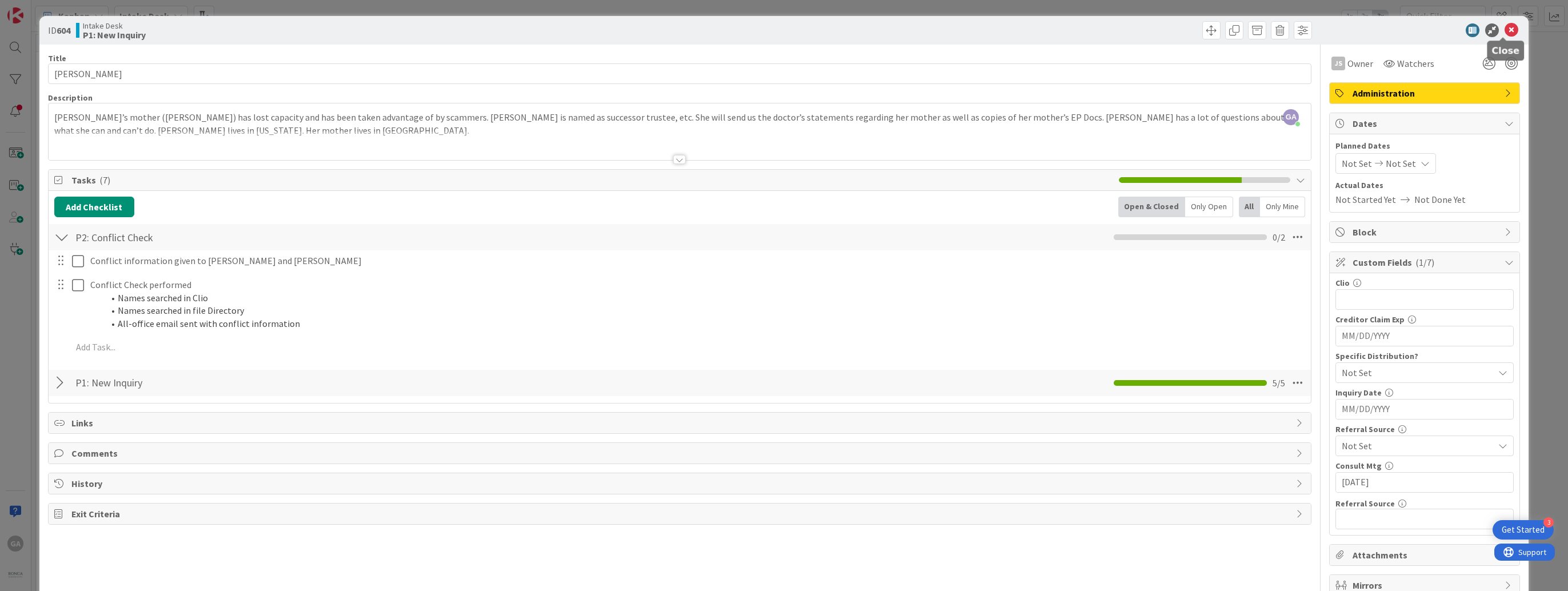
click at [1504, 29] on icon at bounding box center [1511, 30] width 14 height 14
